Goal: Navigation & Orientation: Find specific page/section

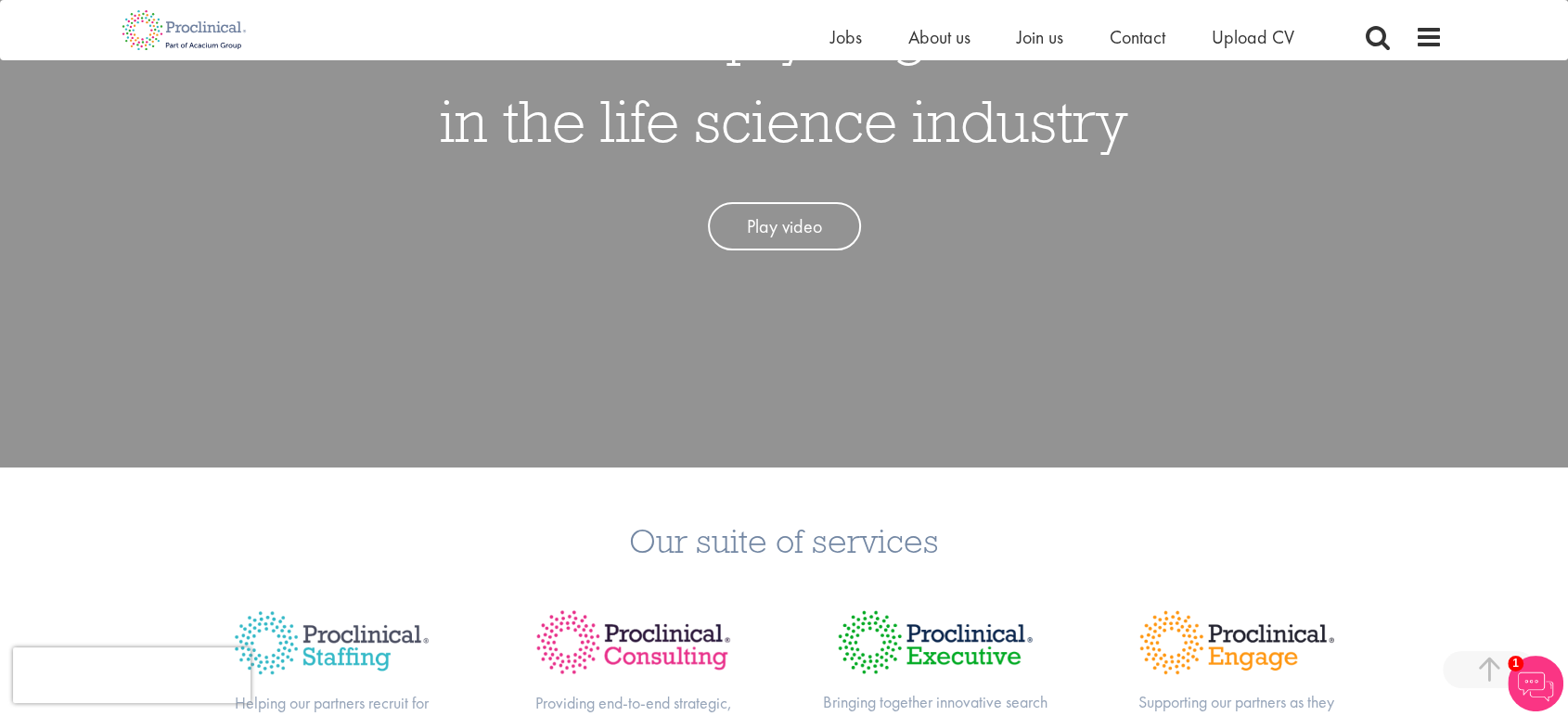
scroll to position [206, 0]
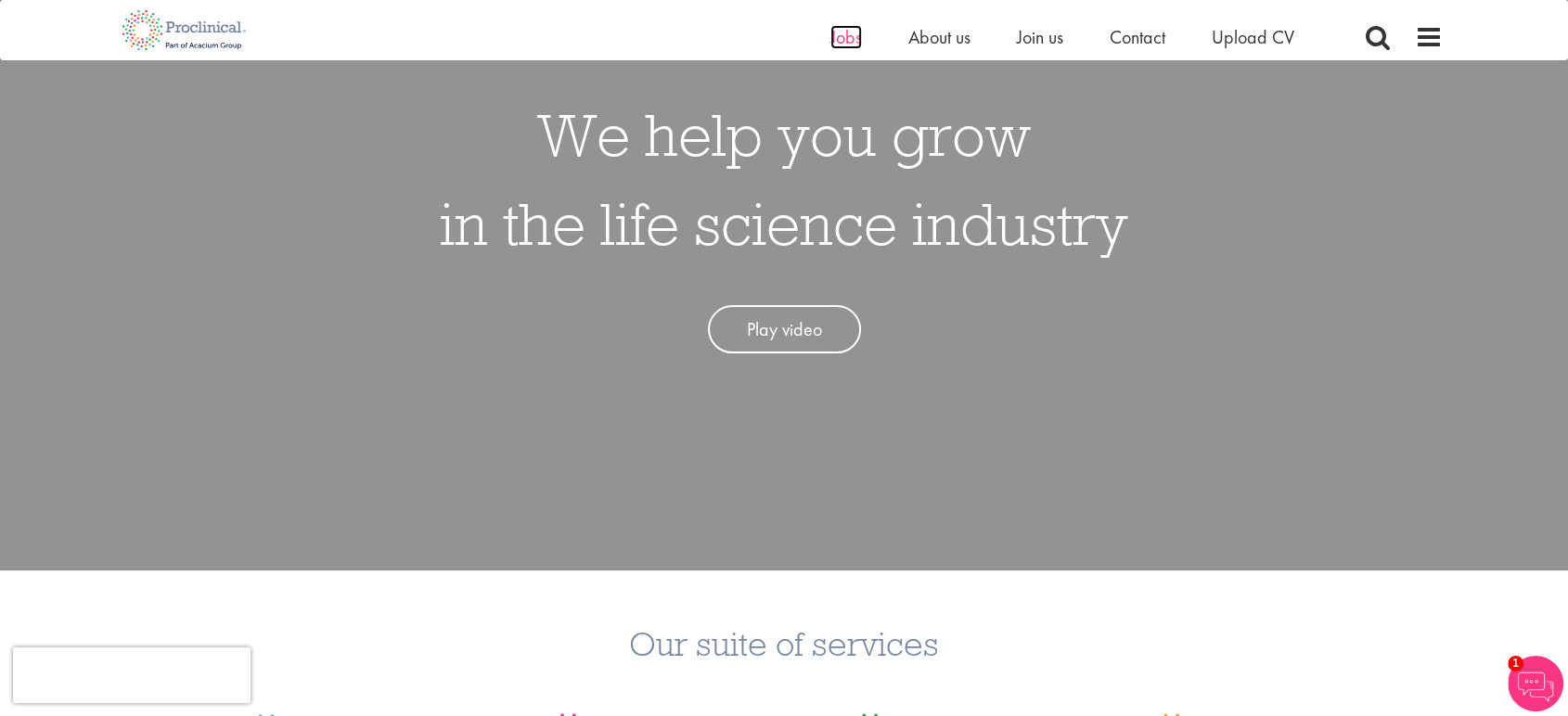
click at [844, 36] on span "Jobs" at bounding box center [846, 37] width 31 height 25
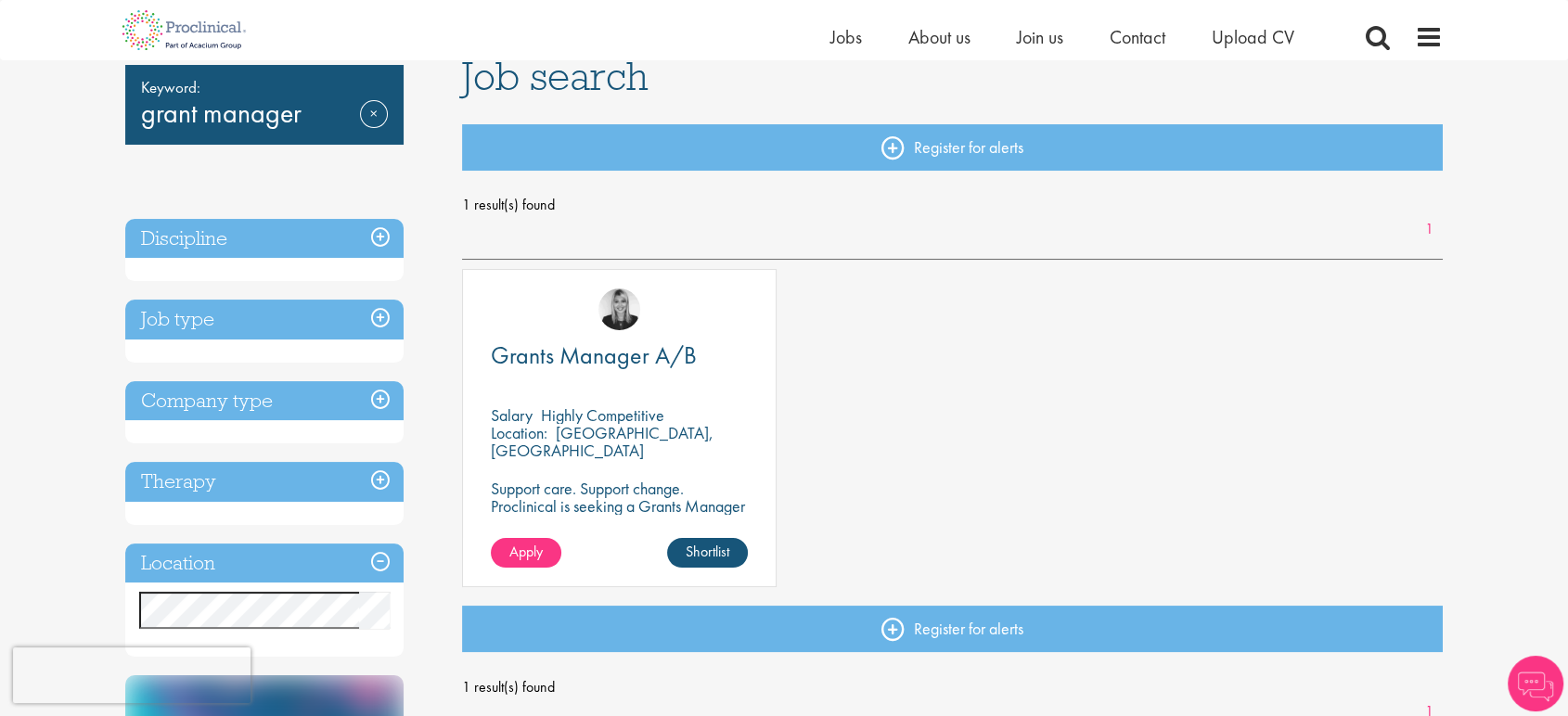
scroll to position [206, 0]
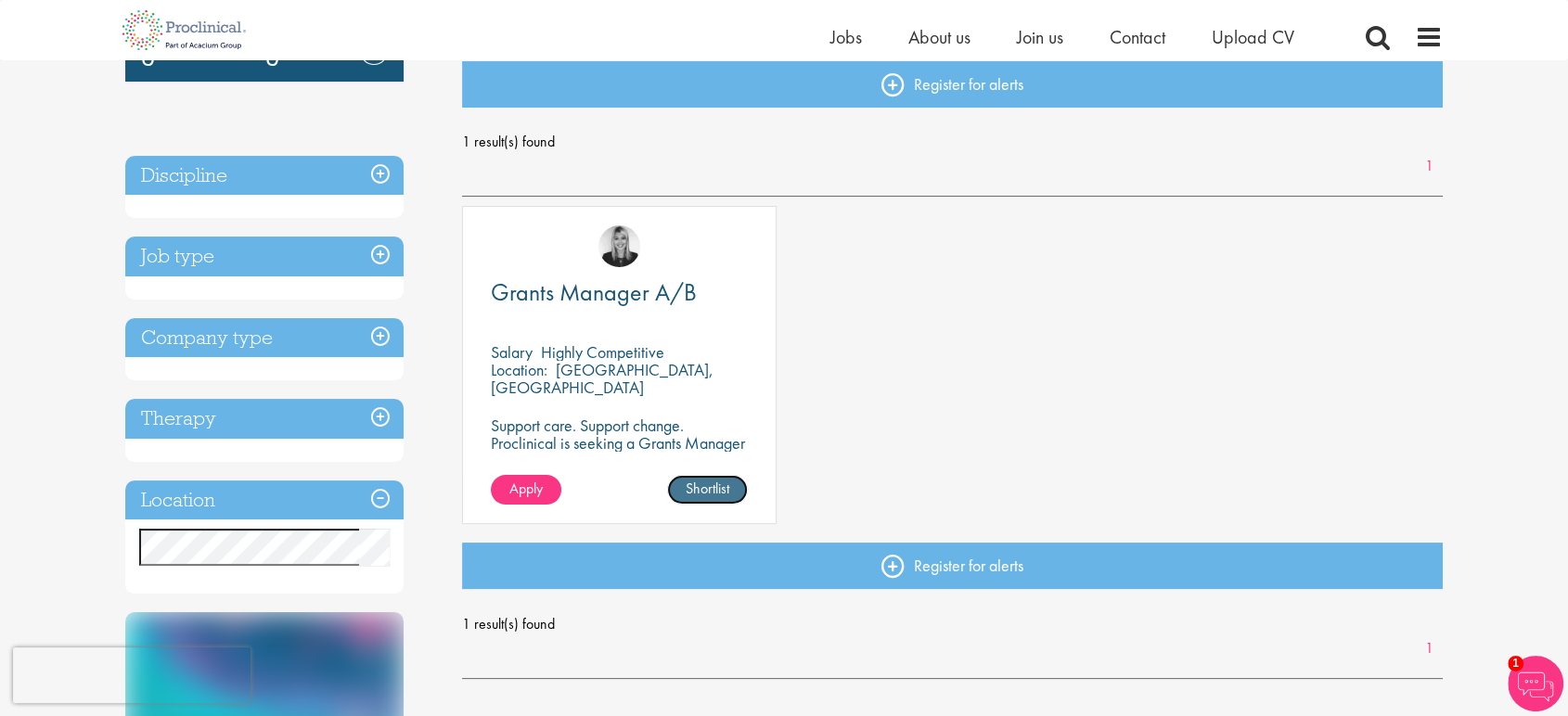
click at [730, 487] on link "Shortlist" at bounding box center [707, 490] width 81 height 29
click at [726, 487] on link "Shortlisted" at bounding box center [700, 490] width 95 height 29
click at [626, 295] on span "Grants Manager A/B" at bounding box center [594, 292] width 206 height 31
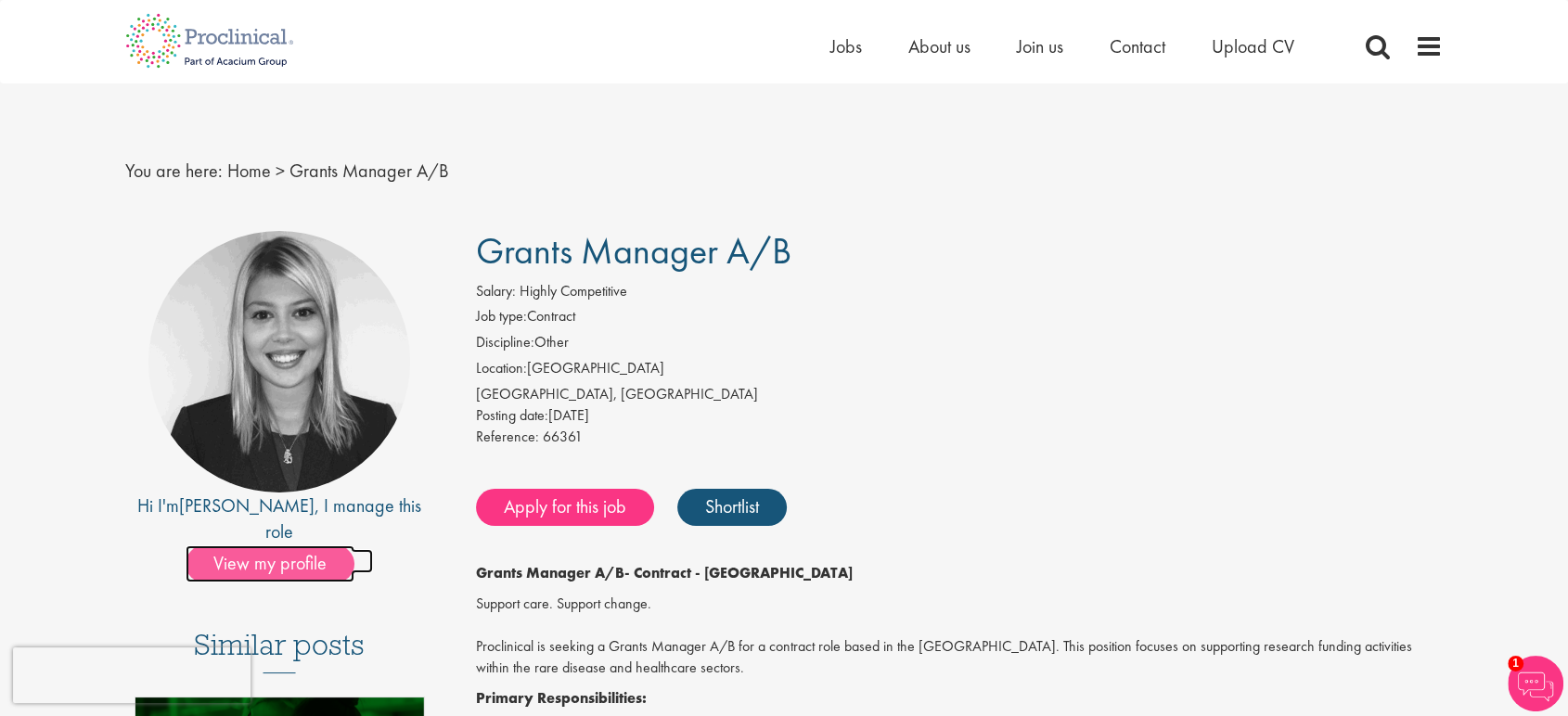
click at [269, 545] on span "View my profile" at bounding box center [270, 564] width 169 height 37
